Goal: Transaction & Acquisition: Book appointment/travel/reservation

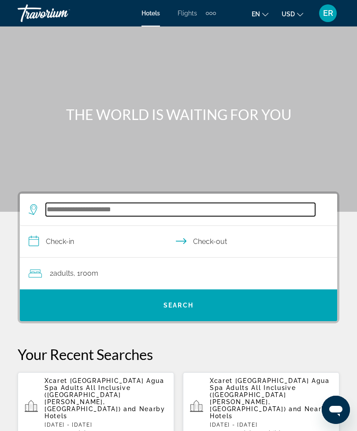
click at [119, 213] on input "Search widget" at bounding box center [181, 209] width 270 height 13
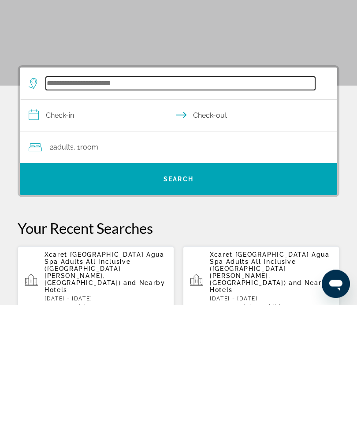
scroll to position [22, 0]
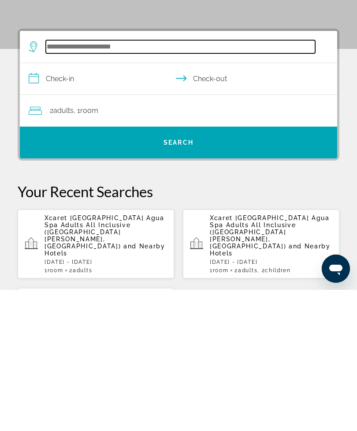
type input "*"
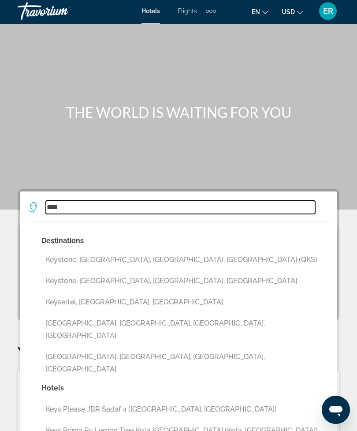
scroll to position [0, 0]
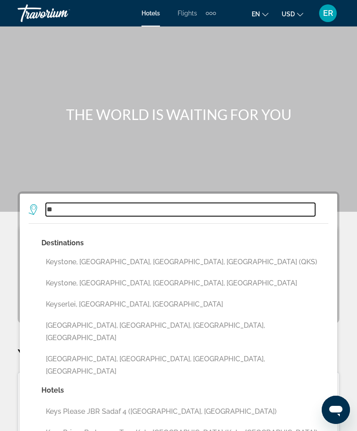
type input "*"
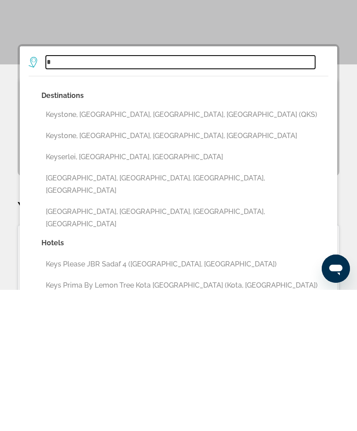
scroll to position [15, 0]
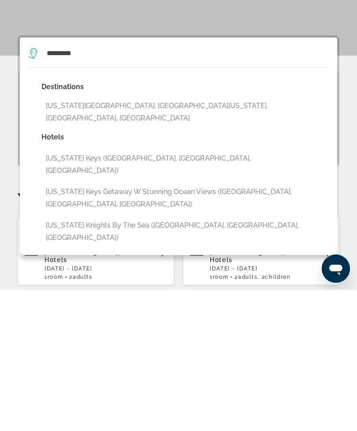
click at [172, 239] on button "[US_STATE][GEOGRAPHIC_DATA], [GEOGRAPHIC_DATA][US_STATE], [GEOGRAPHIC_DATA], [G…" at bounding box center [184, 253] width 287 height 29
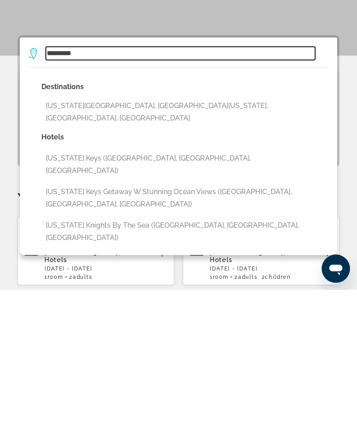
type input "**********"
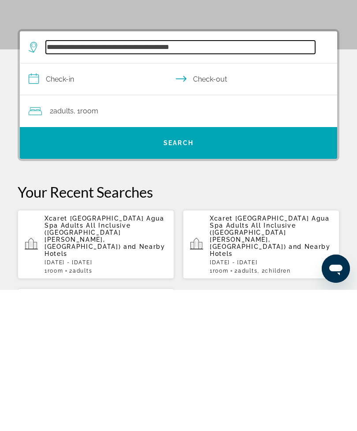
scroll to position [22, 0]
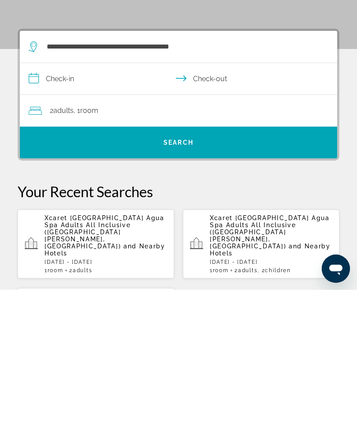
click at [137, 246] on div "2 Adult Adults , 1 Room rooms" at bounding box center [183, 252] width 309 height 12
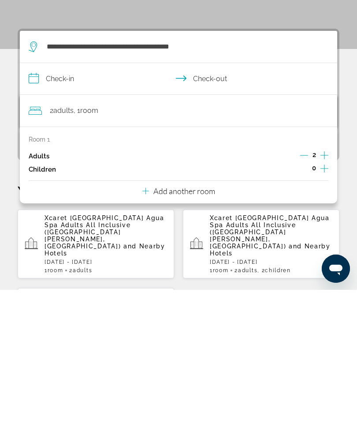
scroll to position [163, 0]
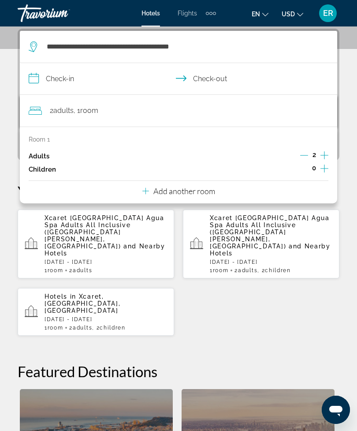
click at [321, 169] on icon "Increment children" at bounding box center [325, 168] width 8 height 11
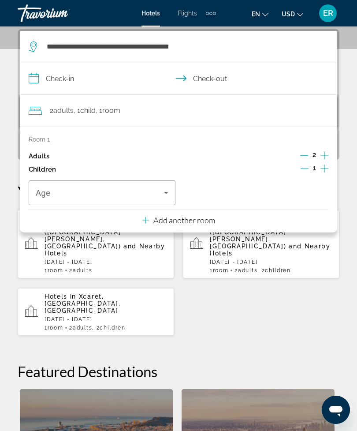
click at [323, 172] on icon "Increment children" at bounding box center [325, 168] width 8 height 11
click at [153, 195] on span "Travelers: 2 adults, 2 children" at bounding box center [100, 193] width 128 height 11
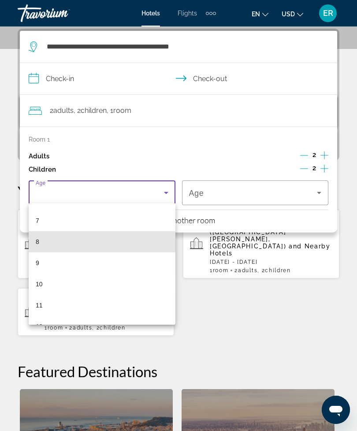
scroll to position [146, 0]
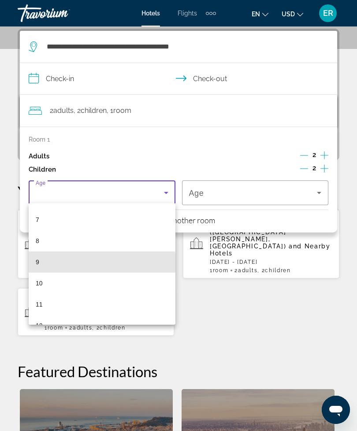
click at [73, 265] on mat-option "9" at bounding box center [102, 261] width 147 height 21
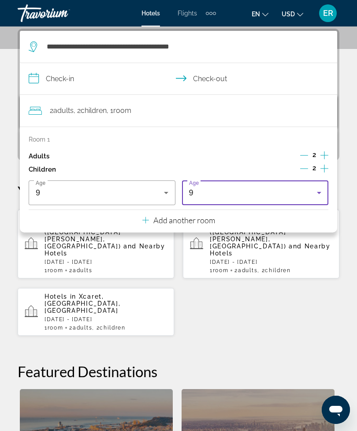
click at [301, 192] on div "9" at bounding box center [253, 193] width 128 height 11
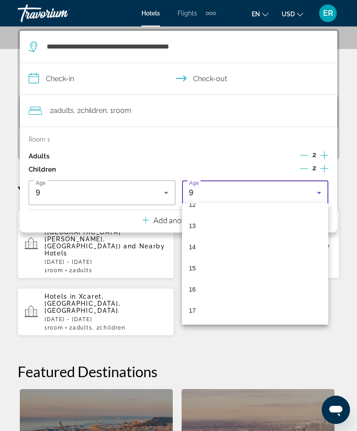
scroll to position [267, 0]
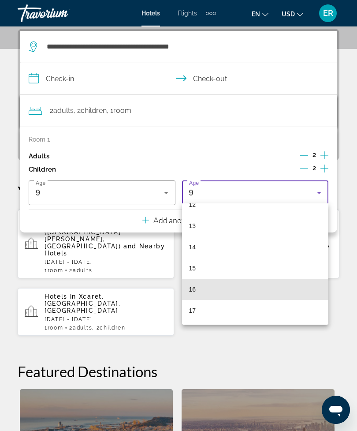
click at [210, 289] on mat-option "16" at bounding box center [255, 289] width 147 height 21
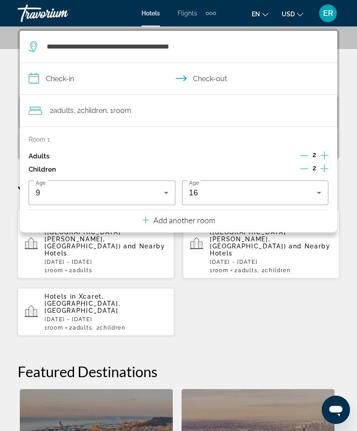
click at [309, 273] on div "Xcaret [GEOGRAPHIC_DATA] Agua Spa Adults All Inclusive ([GEOGRAPHIC_DATA][PERSO…" at bounding box center [179, 272] width 322 height 127
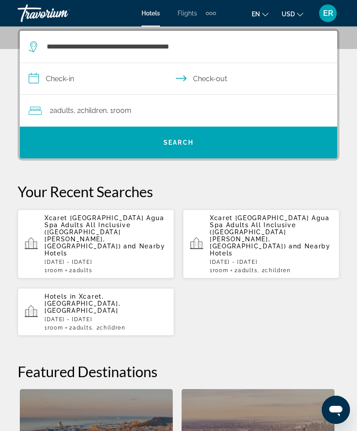
click at [244, 151] on span "Search widget" at bounding box center [179, 142] width 318 height 21
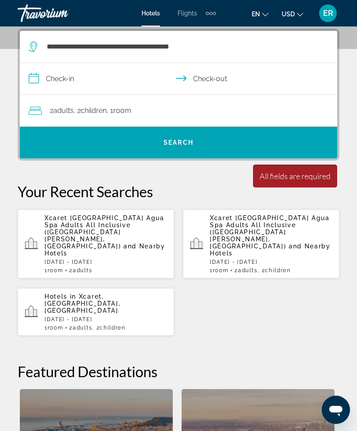
click at [104, 82] on input "**********" at bounding box center [180, 80] width 321 height 34
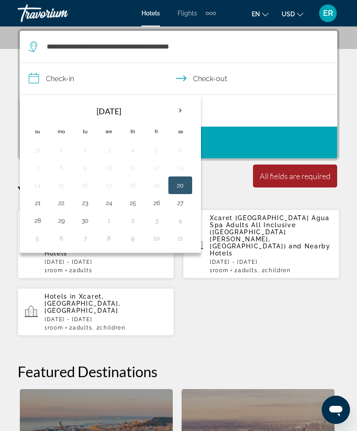
click at [182, 220] on button "4" at bounding box center [180, 220] width 14 height 12
click at [179, 236] on button "11" at bounding box center [180, 238] width 14 height 12
type input "**********"
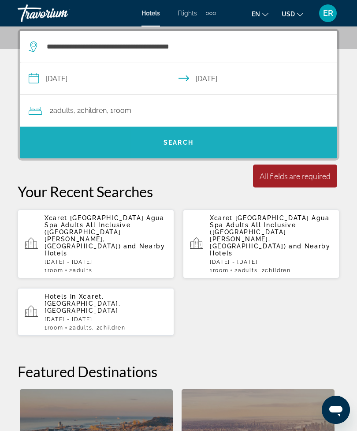
click at [204, 146] on span "Search widget" at bounding box center [179, 142] width 318 height 21
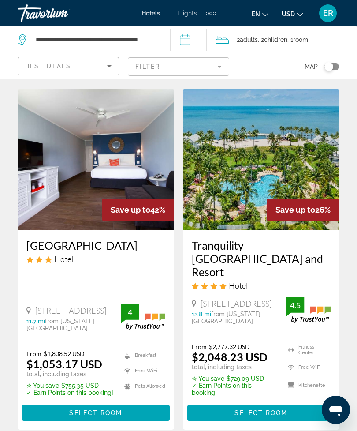
scroll to position [21, 0]
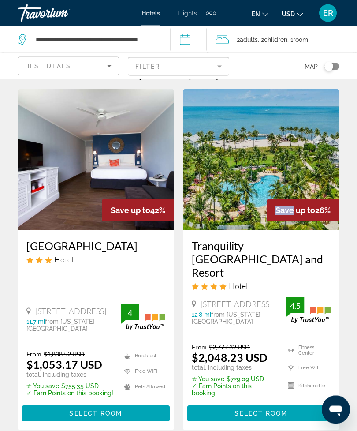
click at [343, 256] on app-hotels-search-item "Save up to 26% Tranquility [GEOGRAPHIC_DATA] and Resort Hotel [STREET_ADDRESS],…" at bounding box center [261, 260] width 165 height 341
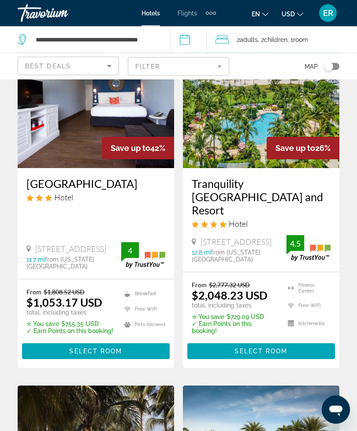
scroll to position [0, 0]
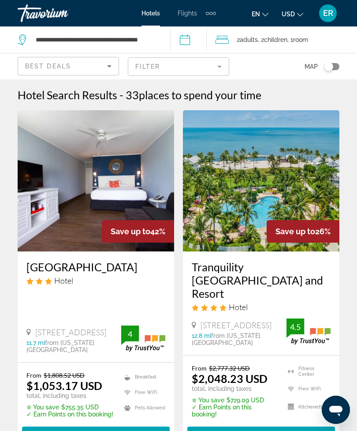
click at [197, 42] on input "**********" at bounding box center [190, 40] width 40 height 29
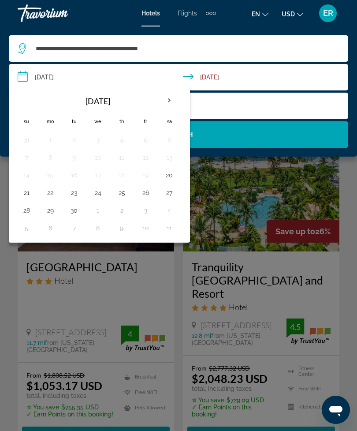
click at [244, 78] on input "**********" at bounding box center [180, 78] width 343 height 29
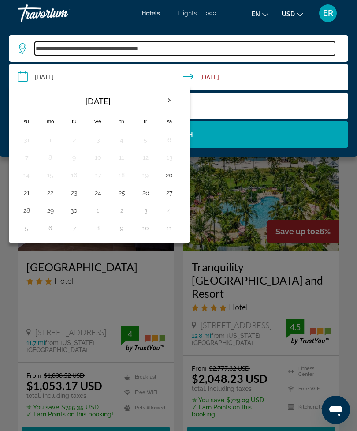
click at [218, 42] on input "**********" at bounding box center [185, 48] width 300 height 13
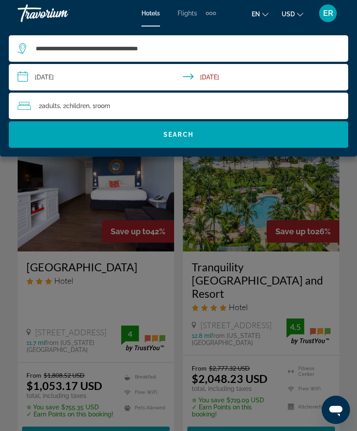
click at [86, 79] on input "**********" at bounding box center [180, 78] width 343 height 29
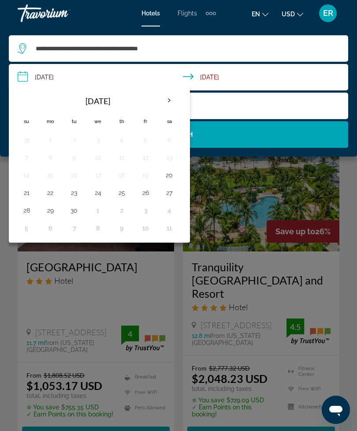
click at [28, 213] on button "28" at bounding box center [26, 210] width 14 height 12
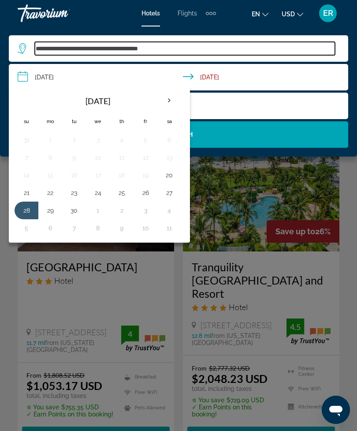
click at [218, 49] on input "**********" at bounding box center [185, 48] width 300 height 13
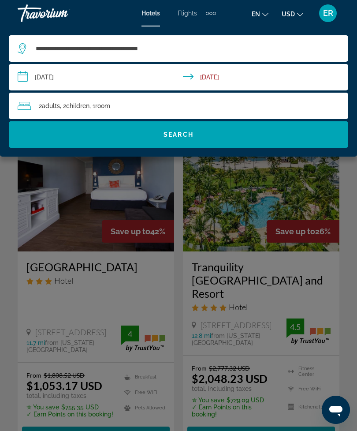
click at [126, 80] on input "**********" at bounding box center [180, 78] width 343 height 29
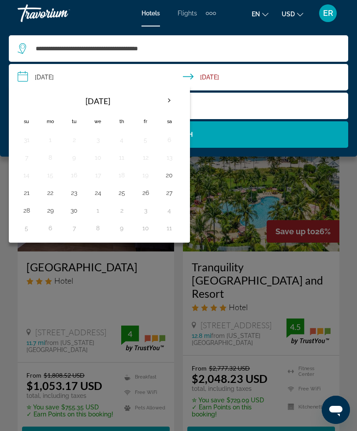
click at [172, 191] on button "27" at bounding box center [169, 193] width 14 height 12
click at [25, 211] on button "28" at bounding box center [26, 210] width 14 height 12
type input "**********"
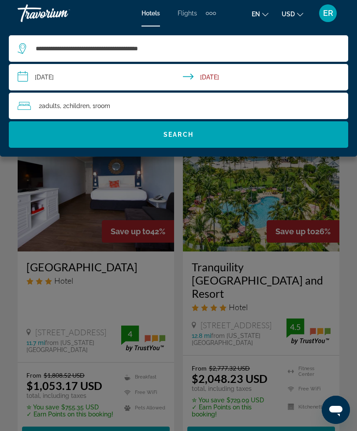
click at [246, 132] on span "Search widget" at bounding box center [179, 134] width 340 height 21
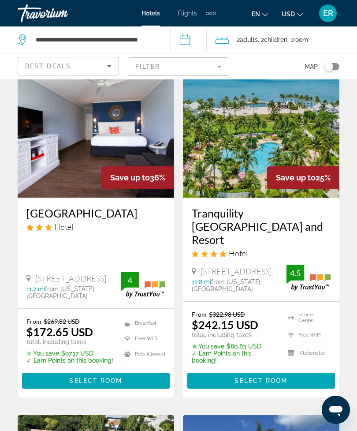
scroll to position [56, 0]
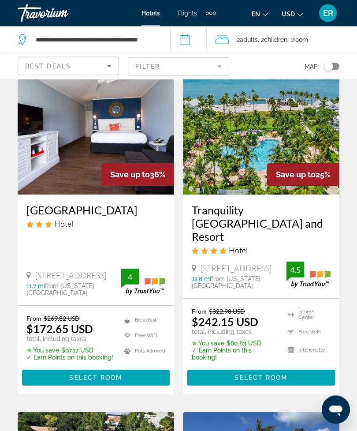
click at [277, 131] on img "Main content" at bounding box center [261, 124] width 157 height 141
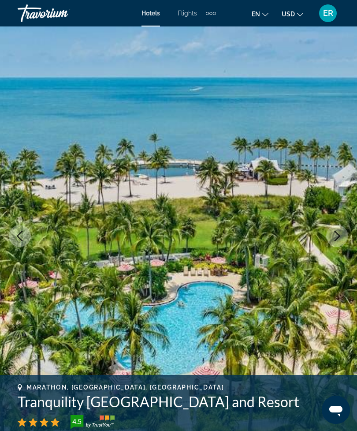
click at [336, 240] on icon "Next image" at bounding box center [338, 236] width 6 height 11
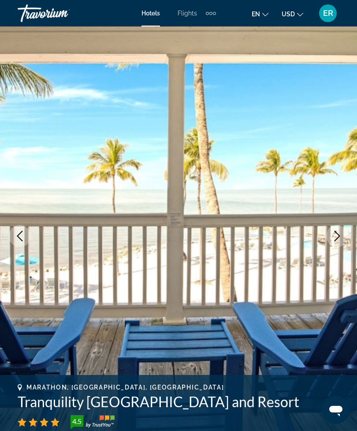
click at [328, 237] on button "Next image" at bounding box center [337, 236] width 22 height 22
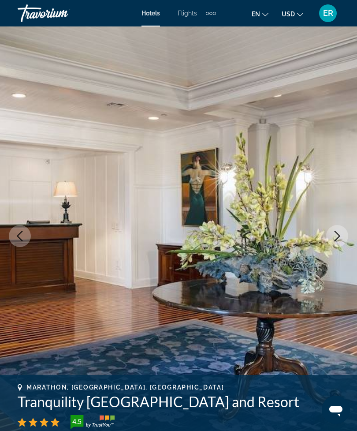
click at [333, 244] on button "Next image" at bounding box center [337, 236] width 22 height 22
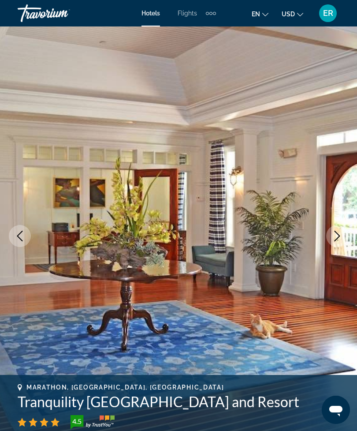
click at [330, 240] on button "Next image" at bounding box center [337, 236] width 22 height 22
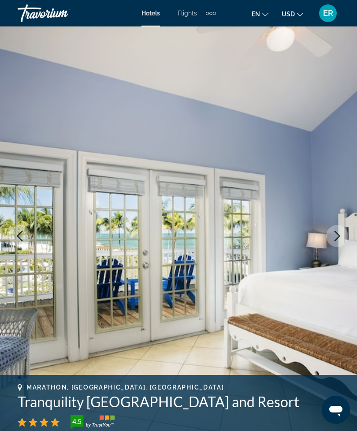
click at [330, 240] on button "Next image" at bounding box center [337, 236] width 22 height 22
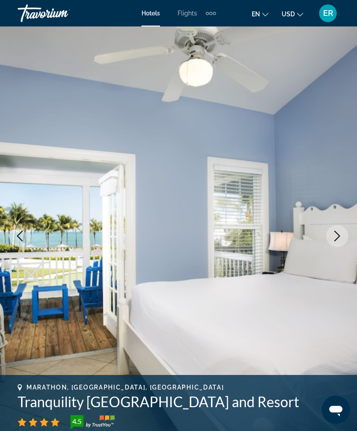
click at [331, 243] on button "Next image" at bounding box center [337, 236] width 22 height 22
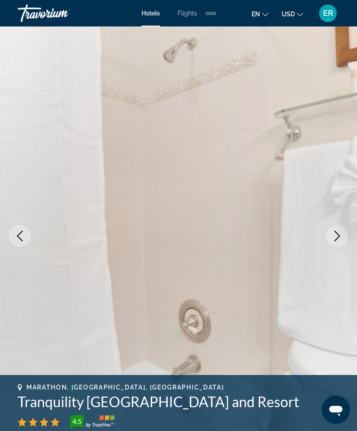
click at [330, 243] on button "Next image" at bounding box center [337, 236] width 22 height 22
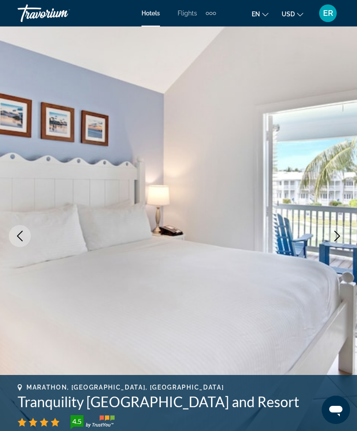
click at [343, 240] on button "Next image" at bounding box center [337, 236] width 22 height 22
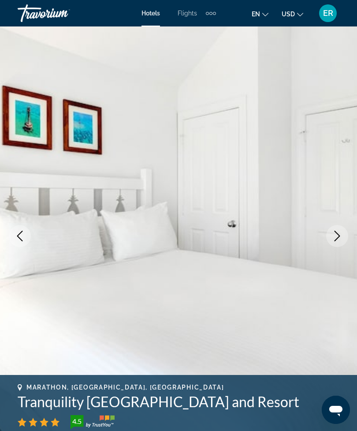
click at [333, 240] on icon "Next image" at bounding box center [337, 236] width 11 height 11
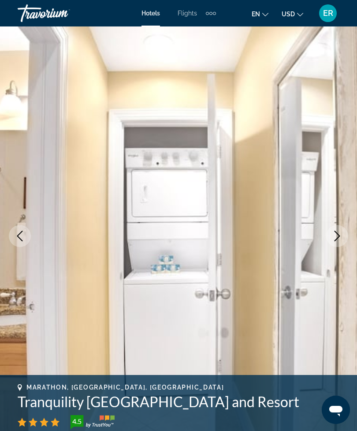
click at [328, 238] on button "Next image" at bounding box center [337, 236] width 22 height 22
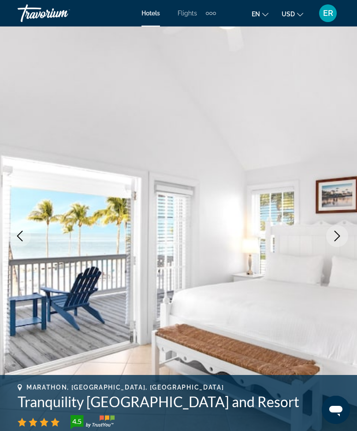
click at [333, 240] on icon "Next image" at bounding box center [337, 236] width 11 height 11
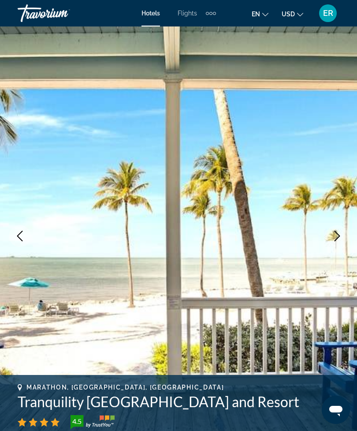
click at [335, 237] on icon "Next image" at bounding box center [337, 236] width 11 height 11
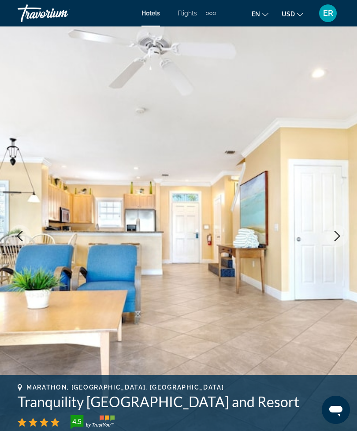
click at [337, 243] on button "Next image" at bounding box center [337, 236] width 22 height 22
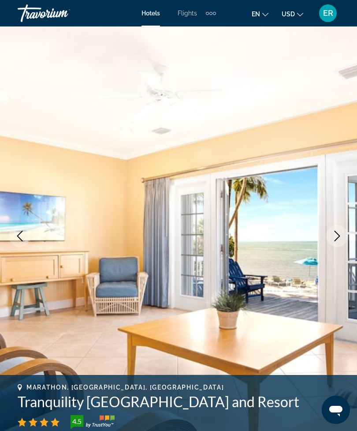
click at [334, 242] on button "Next image" at bounding box center [337, 236] width 22 height 22
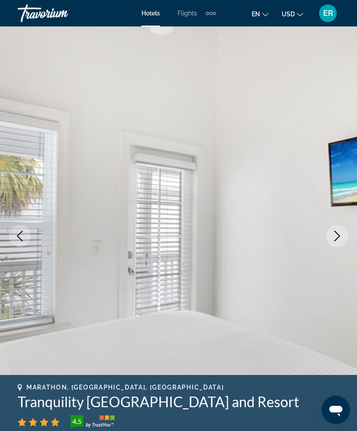
click at [338, 236] on icon "Next image" at bounding box center [337, 236] width 11 height 11
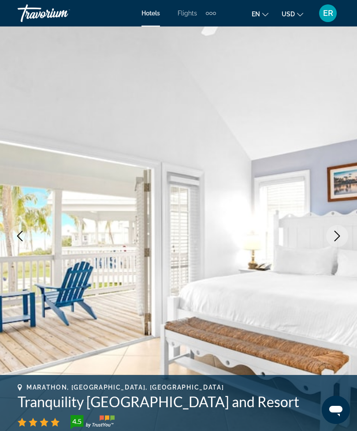
click at [342, 240] on icon "Next image" at bounding box center [337, 236] width 11 height 11
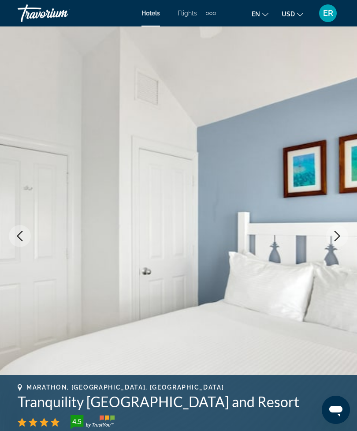
click at [336, 248] on img "Main content" at bounding box center [178, 235] width 357 height 419
click at [329, 247] on img "Main content" at bounding box center [178, 235] width 357 height 419
click at [327, 250] on img "Main content" at bounding box center [178, 235] width 357 height 419
click at [335, 238] on icon "Next image" at bounding box center [337, 236] width 11 height 11
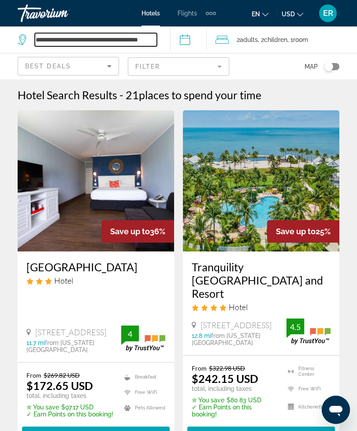
click at [133, 39] on input "**********" at bounding box center [96, 39] width 122 height 13
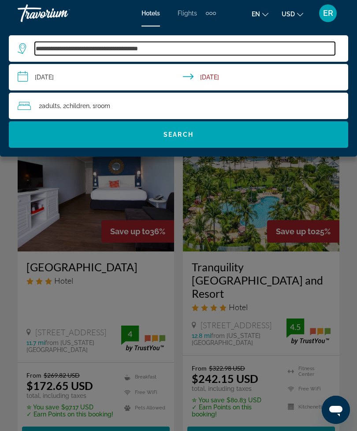
click at [176, 53] on input "**********" at bounding box center [185, 48] width 300 height 13
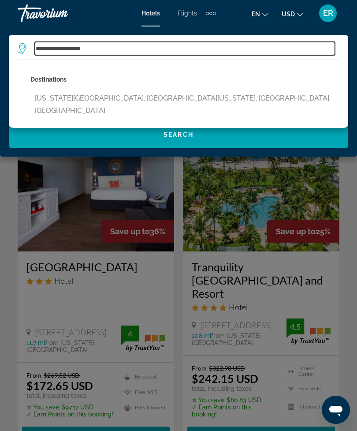
type input "*******"
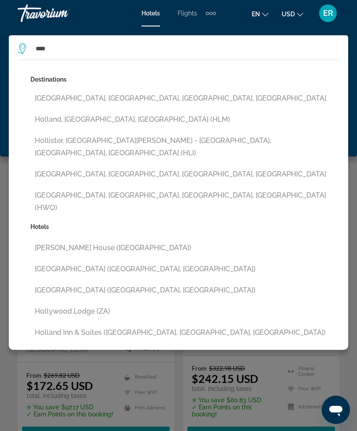
click at [178, 187] on button "[GEOGRAPHIC_DATA], [GEOGRAPHIC_DATA], [GEOGRAPHIC_DATA], [GEOGRAPHIC_DATA] (HWO)" at bounding box center [184, 201] width 309 height 29
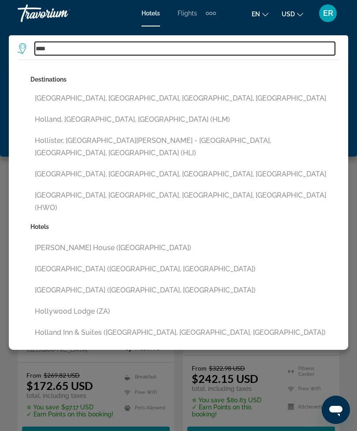
type input "**********"
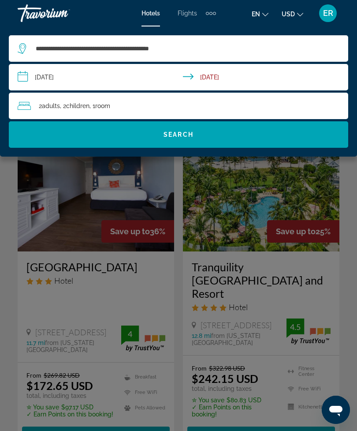
click at [92, 79] on input "**********" at bounding box center [180, 78] width 343 height 29
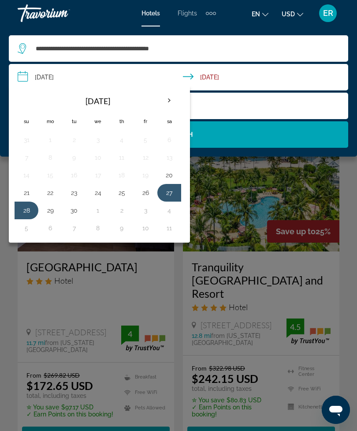
click at [152, 192] on button "26" at bounding box center [146, 193] width 14 height 12
click at [26, 208] on button "28" at bounding box center [26, 210] width 14 height 12
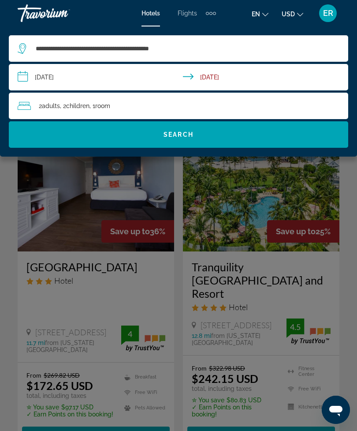
type input "**********"
click at [214, 140] on span "Search widget" at bounding box center [179, 134] width 340 height 21
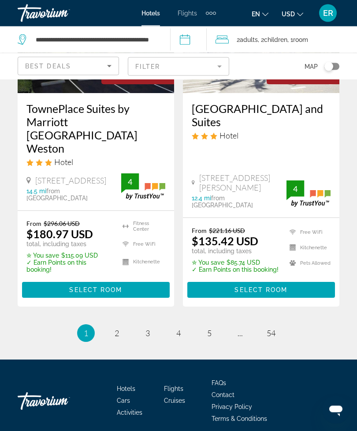
scroll to position [1928, 0]
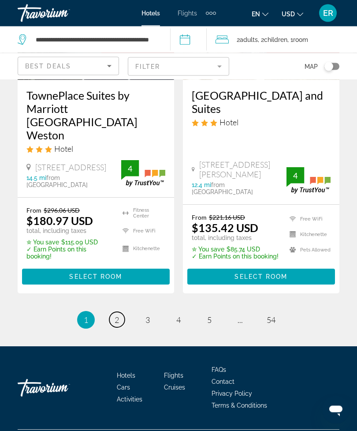
click at [114, 328] on link "page 2" at bounding box center [116, 319] width 15 height 15
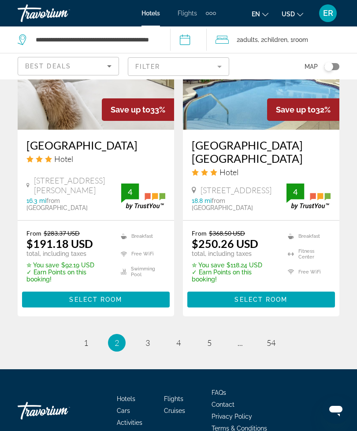
scroll to position [1840, 0]
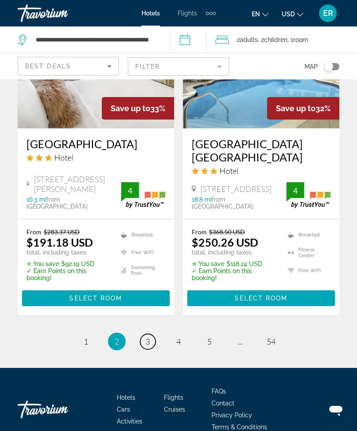
click at [155, 339] on link "page 3" at bounding box center [147, 341] width 15 height 15
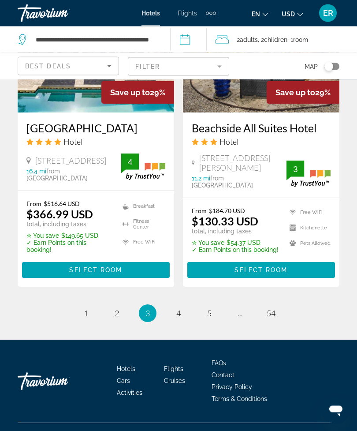
scroll to position [1889, 0]
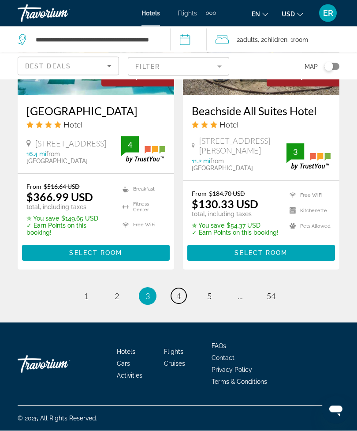
click at [176, 304] on link "page 4" at bounding box center [178, 296] width 15 height 15
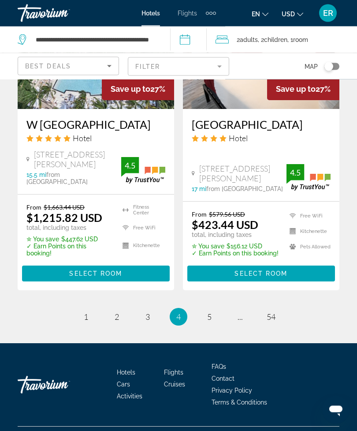
scroll to position [1915, 0]
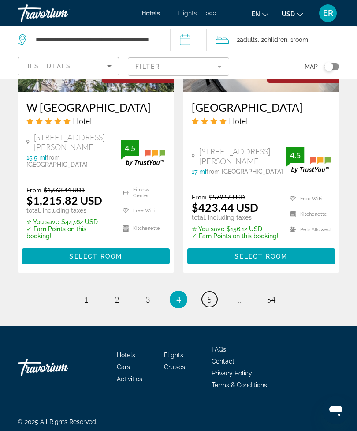
click at [212, 307] on link "page 5" at bounding box center [209, 299] width 15 height 15
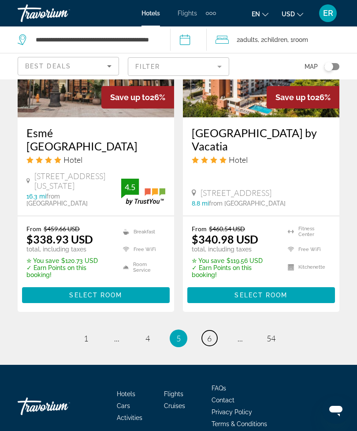
scroll to position [1861, 0]
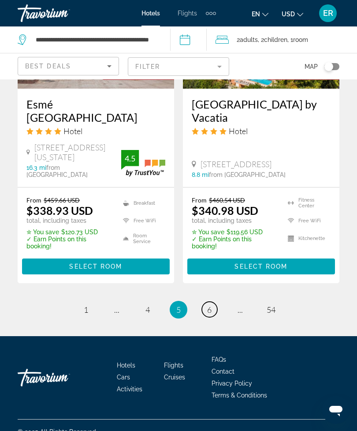
click at [217, 317] on link "page 6" at bounding box center [209, 309] width 15 height 15
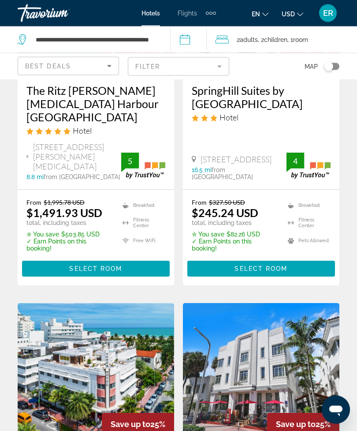
scroll to position [160, 0]
